Goal: Task Accomplishment & Management: Manage account settings

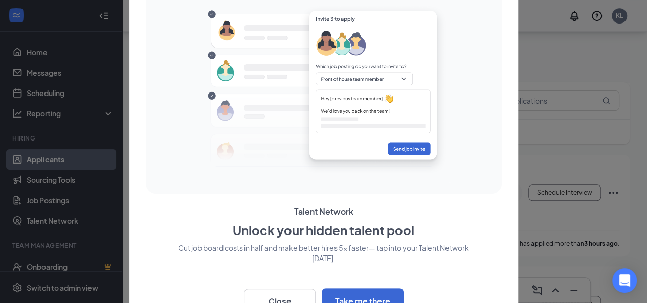
scroll to position [409, 0]
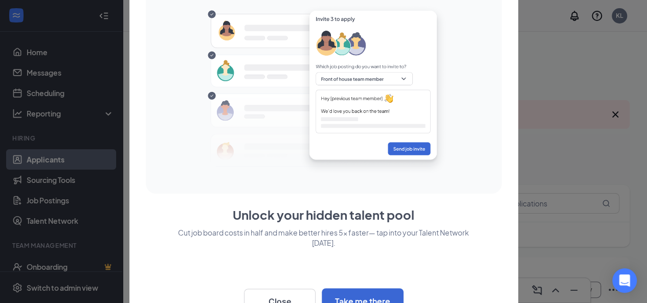
scroll to position [24, 0]
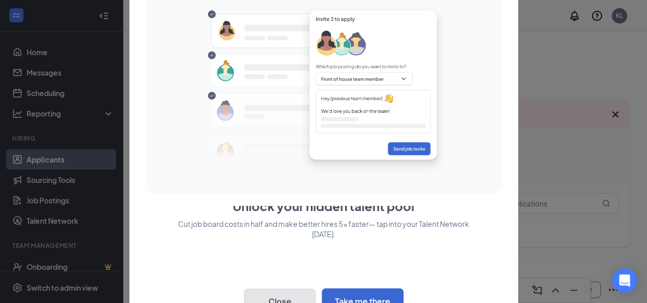
click at [270, 296] on button "Close" at bounding box center [280, 302] width 72 height 26
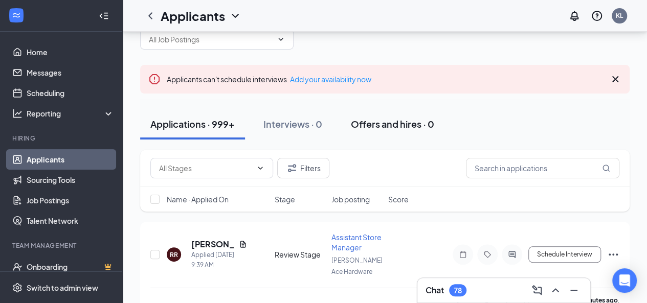
scroll to position [51, 0]
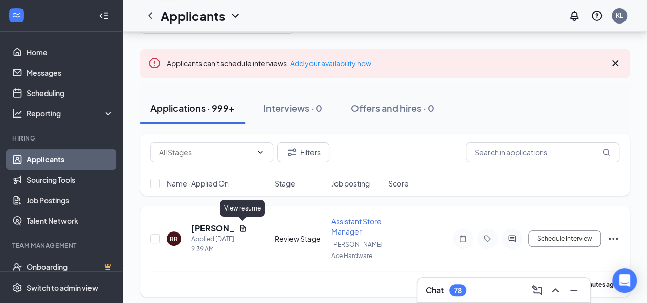
click at [242, 225] on icon "Document" at bounding box center [243, 228] width 6 height 7
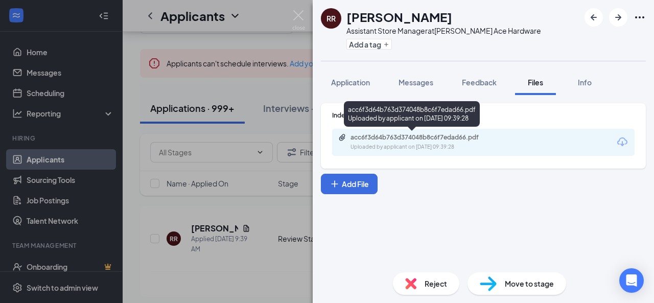
click at [378, 134] on div "acc6f3d64b763d374048b8c6f7edad66.pdf" at bounding box center [422, 137] width 143 height 8
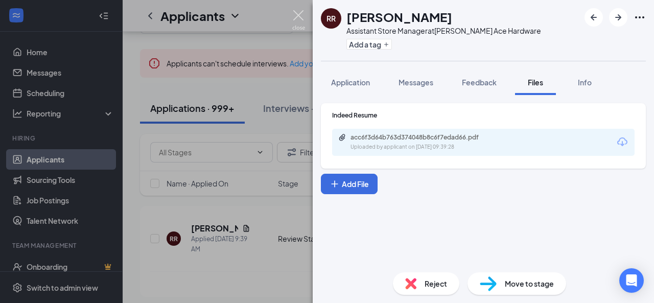
click at [299, 15] on img at bounding box center [298, 20] width 13 height 20
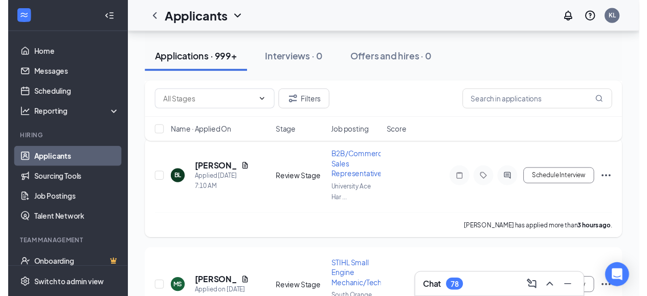
scroll to position [460, 0]
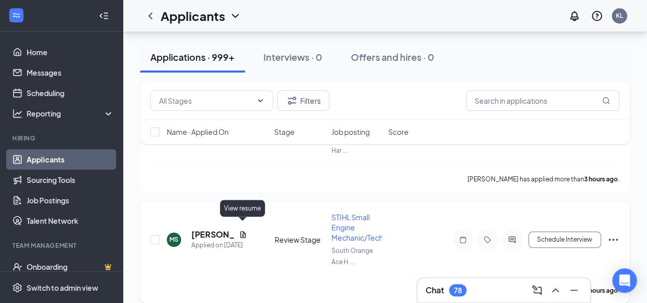
click at [243, 231] on icon "Document" at bounding box center [243, 235] width 8 height 8
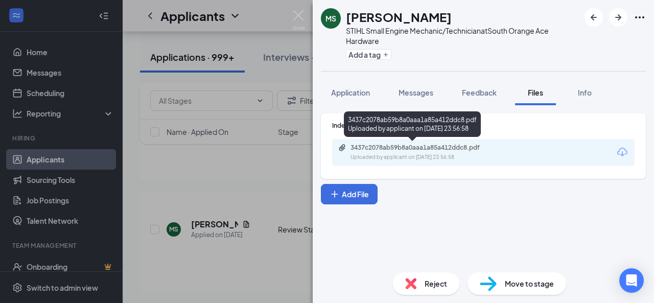
click at [388, 147] on div "3437c2078ab59b8a0aaa1a85a412ddc8.pdf" at bounding box center [422, 148] width 143 height 8
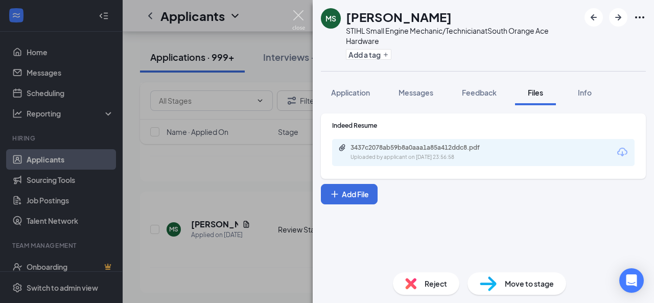
click at [300, 14] on img at bounding box center [298, 20] width 13 height 20
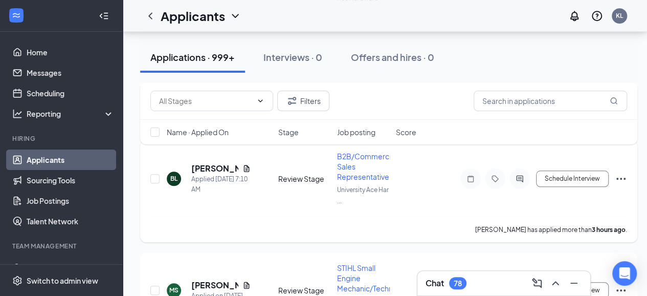
scroll to position [358, 0]
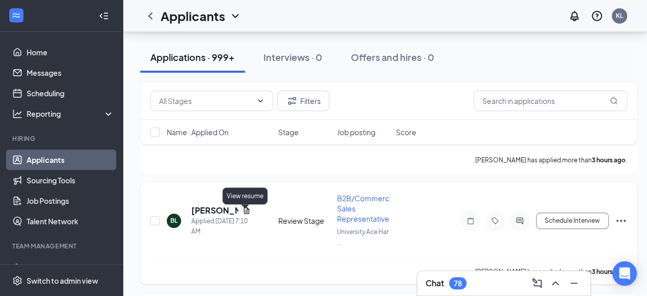
click at [243, 214] on icon "Document" at bounding box center [246, 210] width 8 height 8
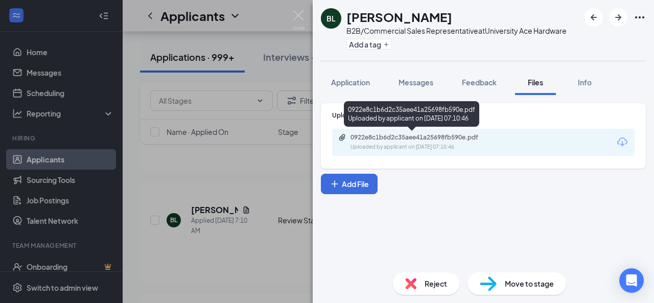
click at [395, 141] on div "0922e8c1b6d2c35aee41a25698fb590e.pdf" at bounding box center [422, 137] width 143 height 8
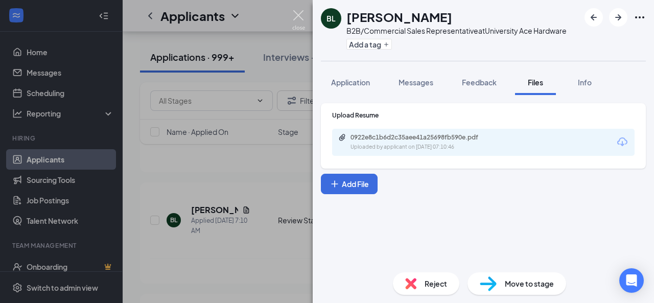
click at [299, 11] on img at bounding box center [298, 20] width 13 height 20
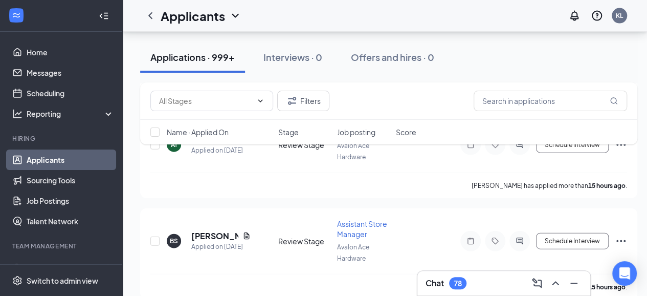
scroll to position [1125, 0]
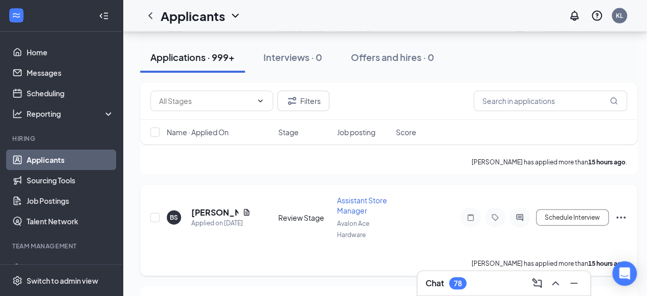
click at [244, 207] on div "[PERSON_NAME]" at bounding box center [220, 212] width 59 height 11
click at [245, 208] on icon "Document" at bounding box center [246, 212] width 8 height 8
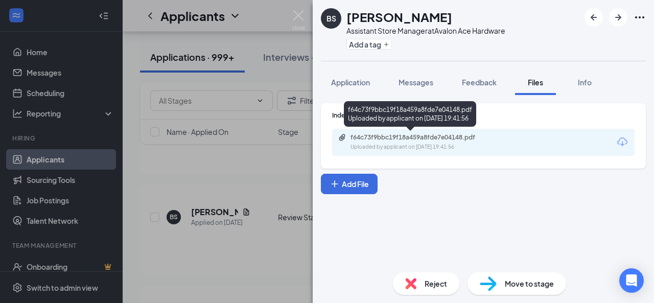
click at [391, 139] on div "f64c73f9bbc19f18a459a8fde7e04148.pdf" at bounding box center [422, 137] width 143 height 8
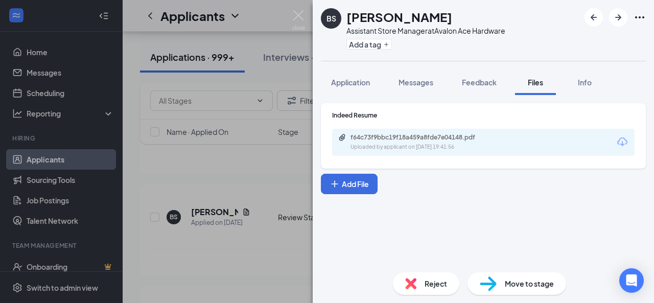
click at [296, 10] on div "BS [PERSON_NAME] Assistant Store Manager at Avalon Ace Hardware Add a tag Appli…" at bounding box center [327, 151] width 654 height 303
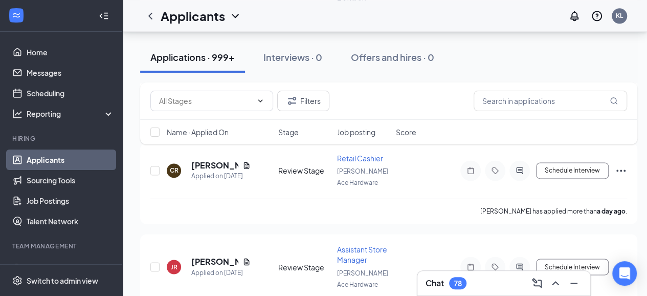
scroll to position [2710, 0]
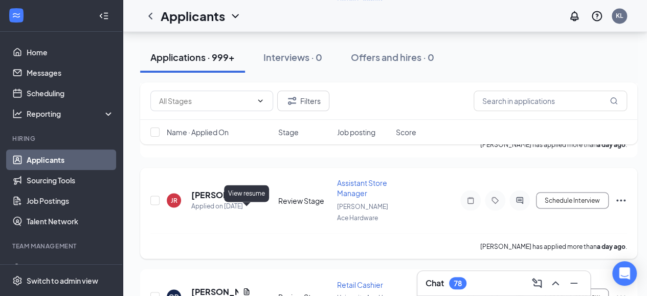
click at [244, 199] on icon "Document" at bounding box center [246, 195] width 8 height 8
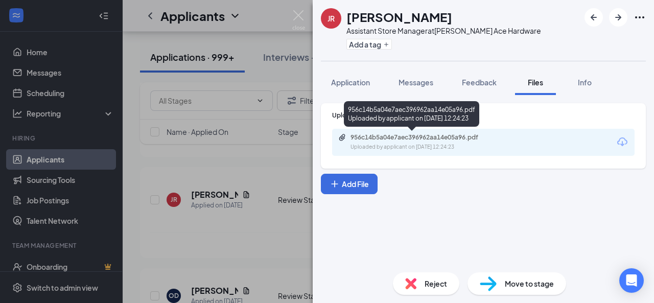
click at [378, 138] on div "956c14b5a04e7aec396962aa14e05a96.pdf" at bounding box center [422, 137] width 143 height 8
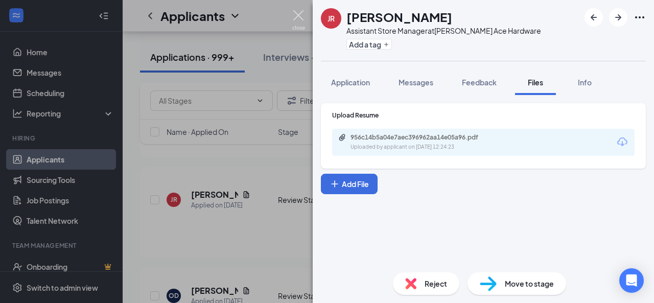
click at [299, 13] on img at bounding box center [298, 20] width 13 height 20
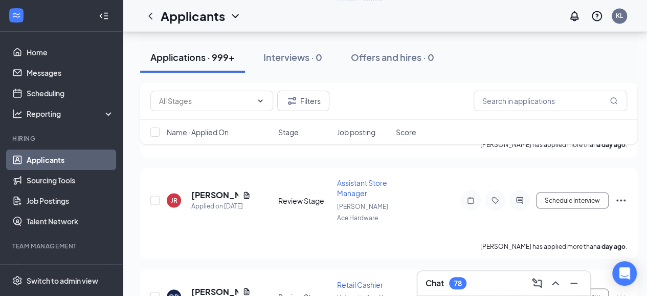
click at [298, 16] on div "Applicants KL" at bounding box center [385, 16] width 524 height 32
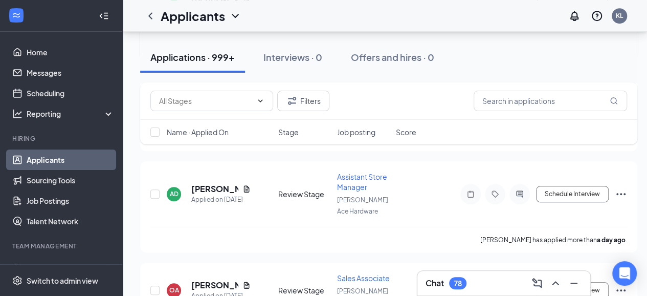
scroll to position [4244, 0]
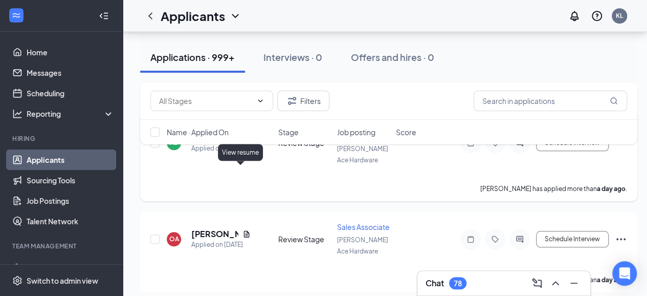
click at [242, 142] on icon "Document" at bounding box center [246, 137] width 8 height 8
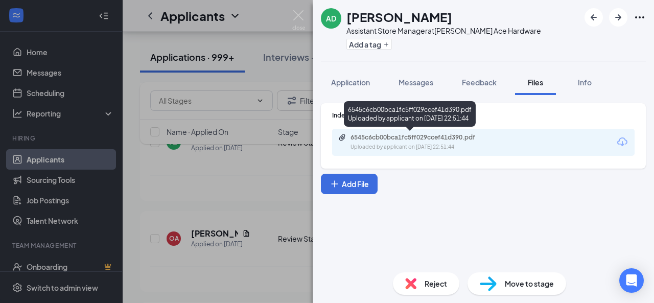
click at [403, 138] on div "6545c6cb00bca1fc5ff029ccef41d390.pdf" at bounding box center [422, 137] width 143 height 8
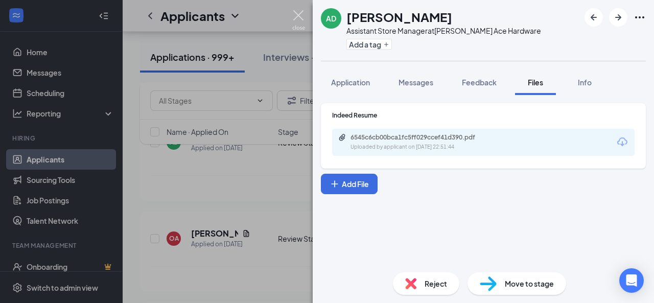
click at [298, 13] on img at bounding box center [298, 20] width 13 height 20
click at [297, 14] on div "Applicants KL" at bounding box center [389, 16] width 532 height 32
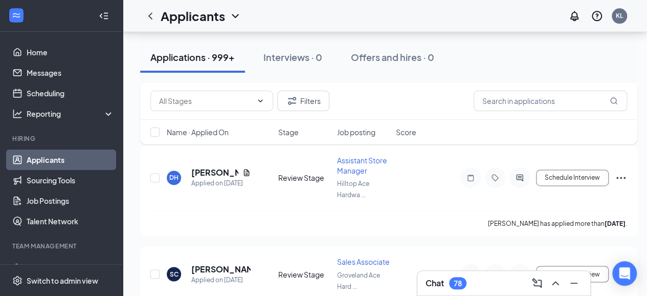
scroll to position [4601, 0]
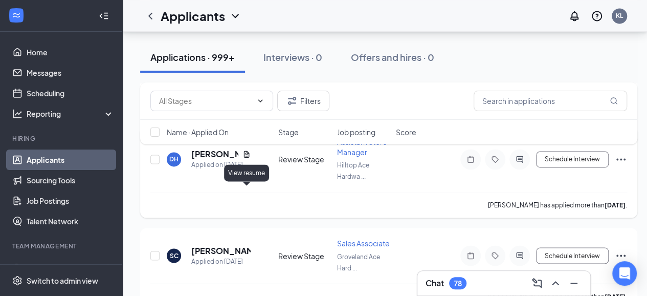
click at [246, 158] on icon "Document" at bounding box center [246, 154] width 8 height 8
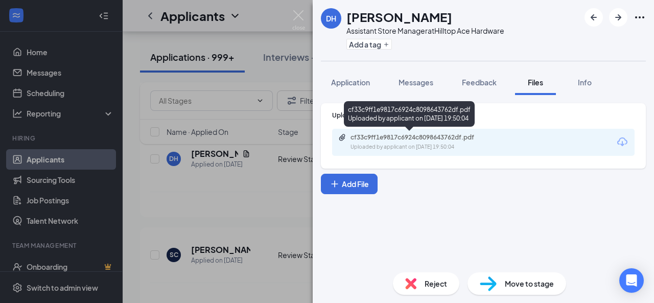
click at [372, 140] on div "cf33c9ff1e9817c6924c8098643762df.pdf" at bounding box center [422, 137] width 143 height 8
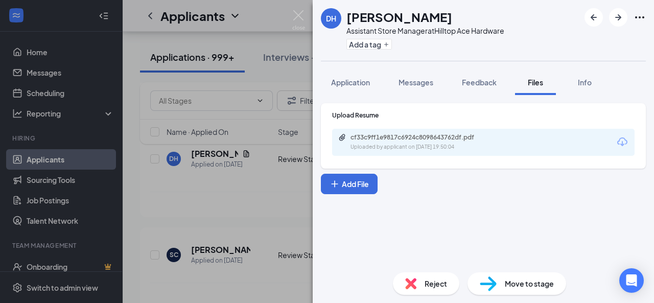
click at [298, 13] on img at bounding box center [298, 20] width 13 height 20
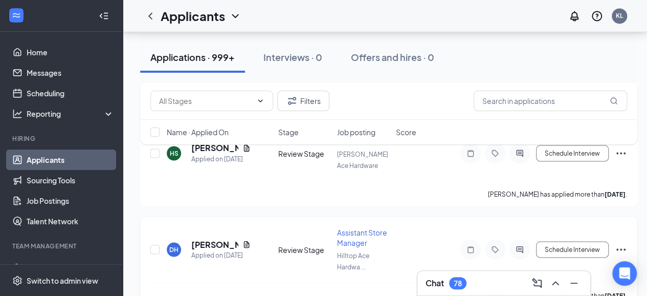
scroll to position [4745, 0]
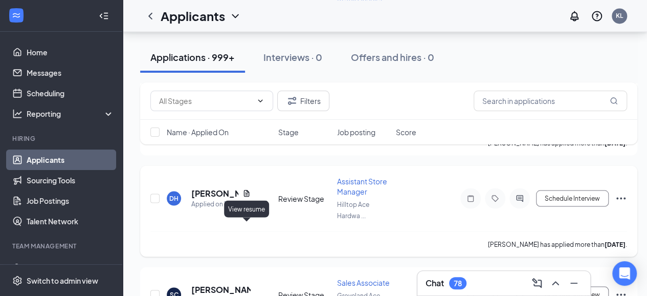
click at [245, 197] on icon "Document" at bounding box center [246, 193] width 8 height 8
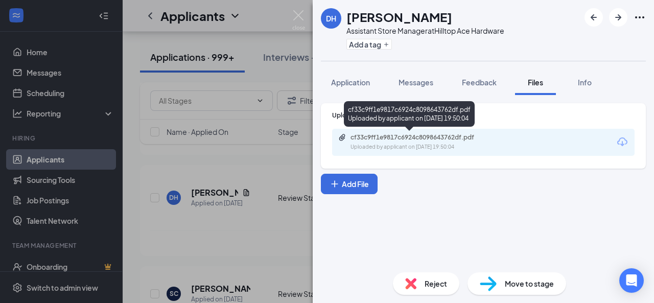
click at [377, 137] on div "cf33c9ff1e9817c6924c8098643762df.pdf" at bounding box center [422, 137] width 143 height 8
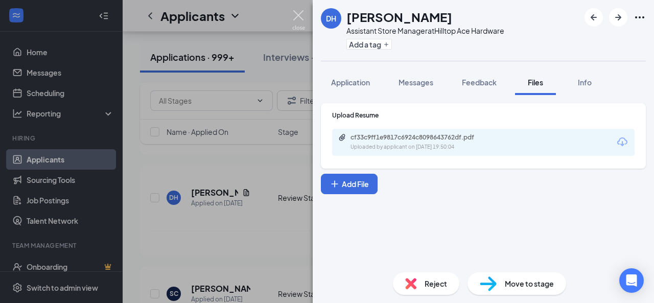
click at [297, 13] on img at bounding box center [298, 20] width 13 height 20
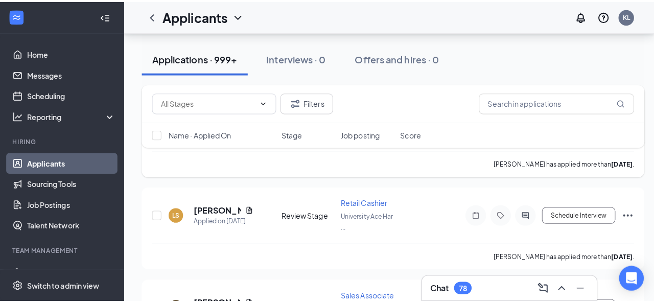
scroll to position [5921, 0]
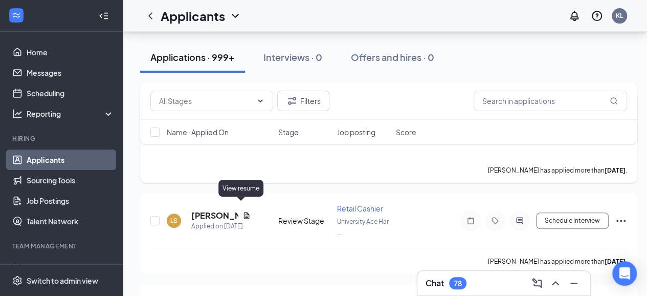
click at [242, 123] on icon "Document" at bounding box center [246, 119] width 8 height 8
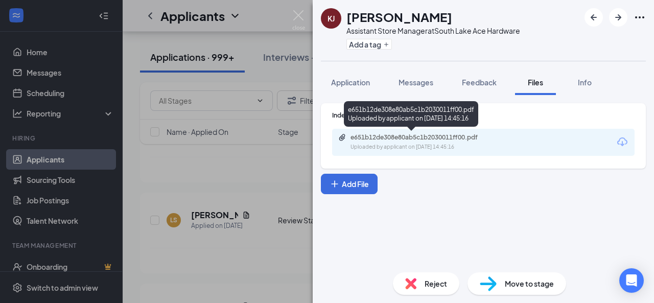
click at [383, 137] on div "e651b12de308e80ab5c1b2030011ff00.pdf" at bounding box center [422, 137] width 143 height 8
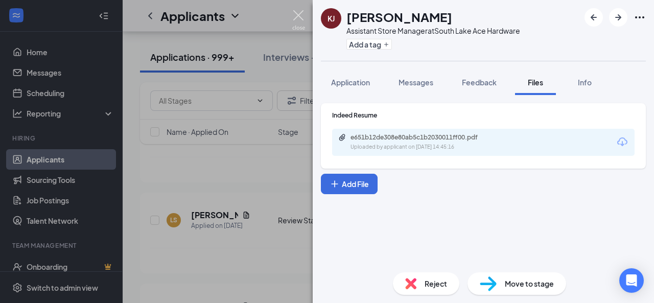
click at [300, 15] on img at bounding box center [298, 20] width 13 height 20
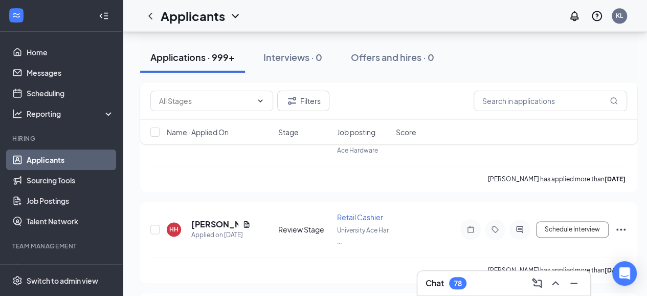
scroll to position [6483, 0]
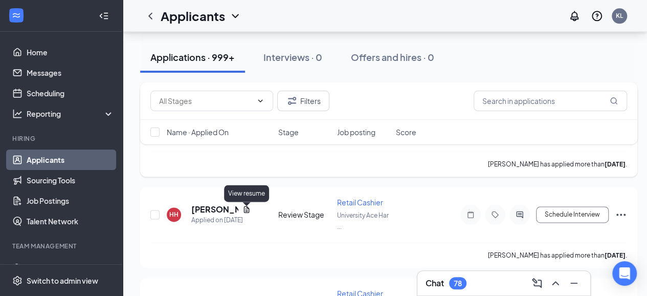
click at [247, 117] on icon "Document" at bounding box center [246, 113] width 8 height 8
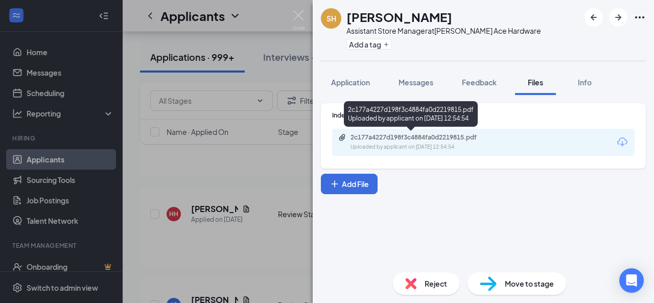
click at [365, 133] on div "2c177a4227d198f3c4884fa0d2219815.pdf" at bounding box center [422, 137] width 143 height 8
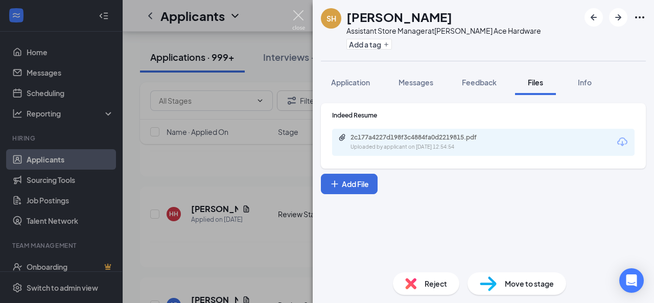
click at [298, 14] on img at bounding box center [298, 20] width 13 height 20
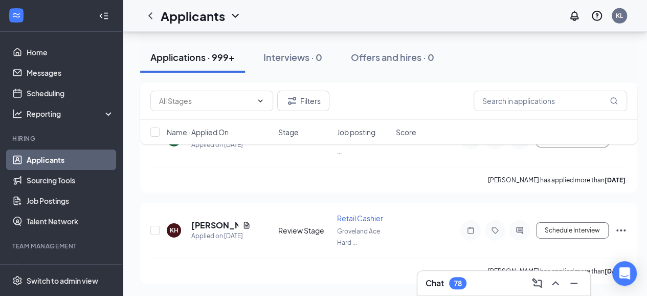
scroll to position [7510, 0]
